Goal: Navigation & Orientation: Find specific page/section

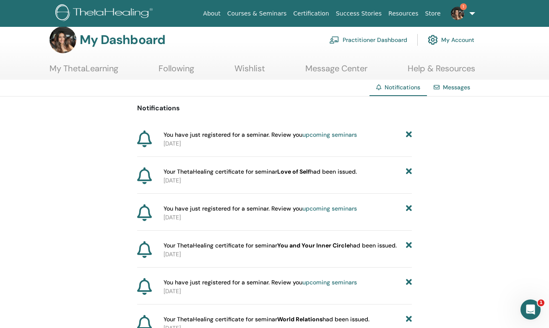
scroll to position [10, 0]
click at [344, 135] on link "upcoming seminars" at bounding box center [329, 135] width 55 height 8
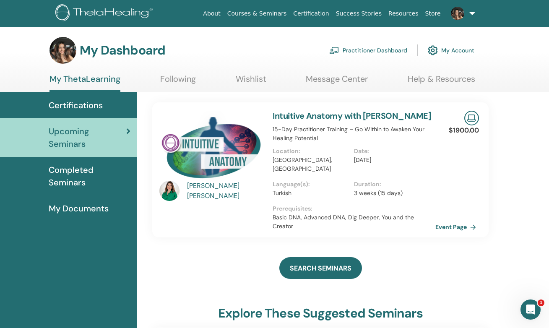
click at [83, 179] on span "Completed Seminars" at bounding box center [90, 176] width 82 height 25
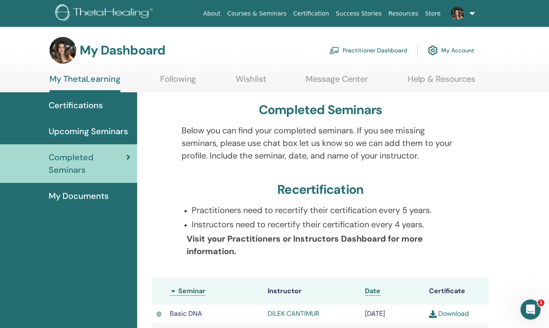
click at [252, 78] on link "Wishlist" at bounding box center [251, 82] width 31 height 16
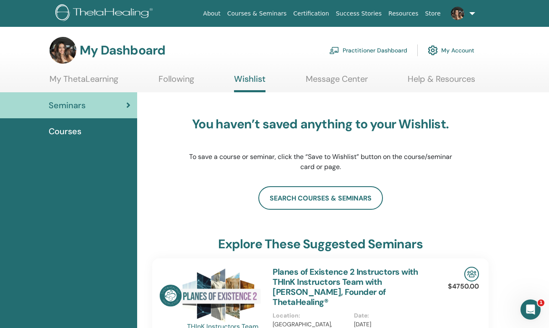
click at [175, 84] on link "Following" at bounding box center [177, 82] width 36 height 16
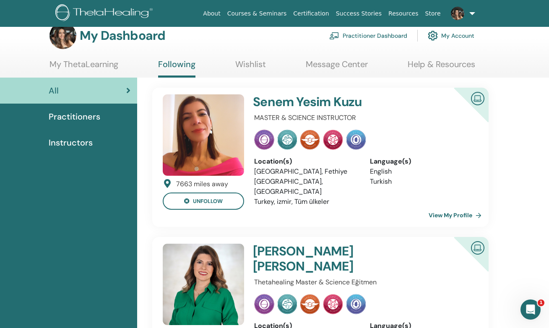
scroll to position [16, 0]
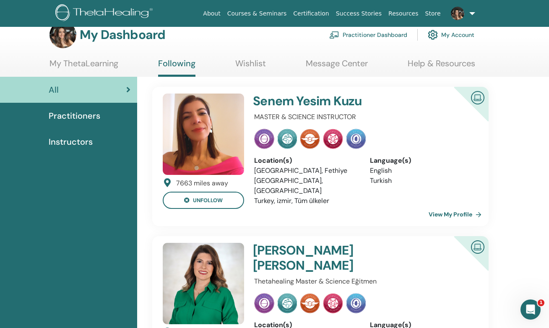
click at [232, 107] on img at bounding box center [203, 134] width 81 height 81
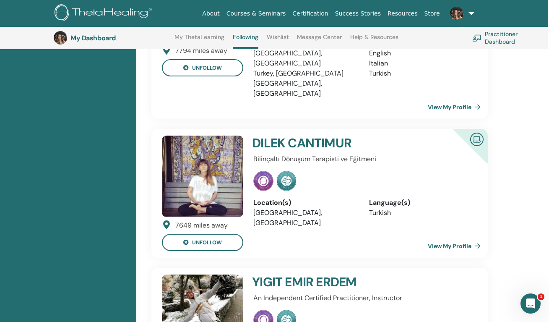
scroll to position [501, 1]
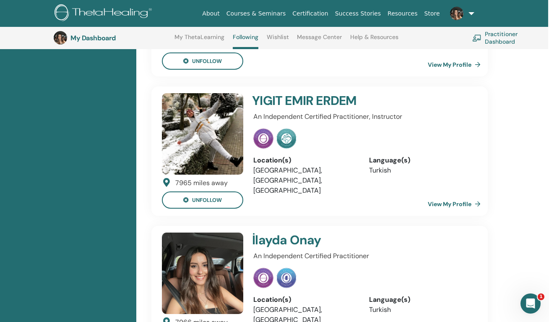
click at [203, 242] on img at bounding box center [202, 272] width 81 height 81
